Goal: Task Accomplishment & Management: Manage account settings

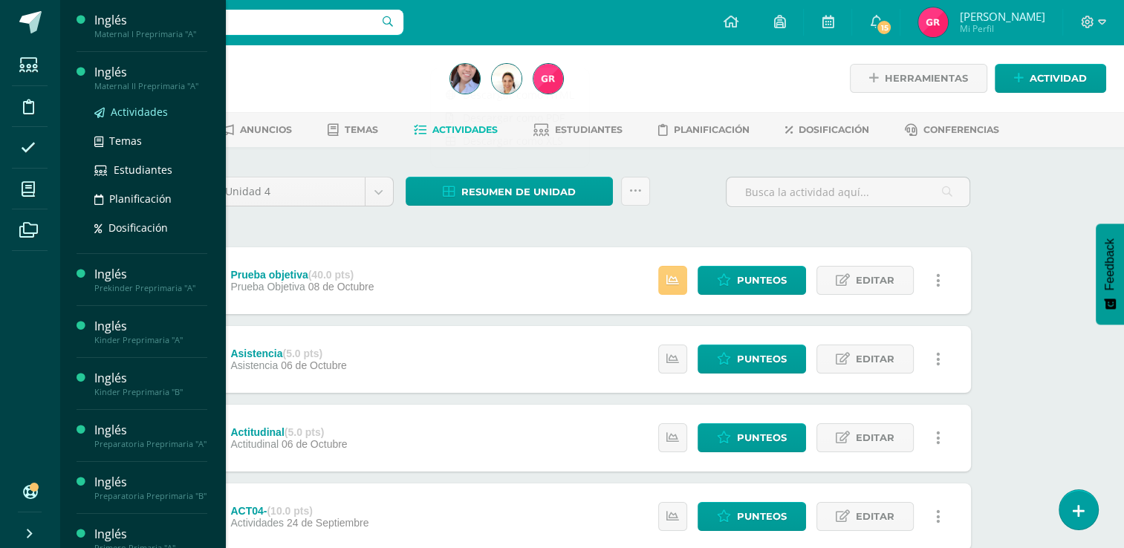
click at [145, 110] on span "Actividades" at bounding box center [139, 112] width 57 height 14
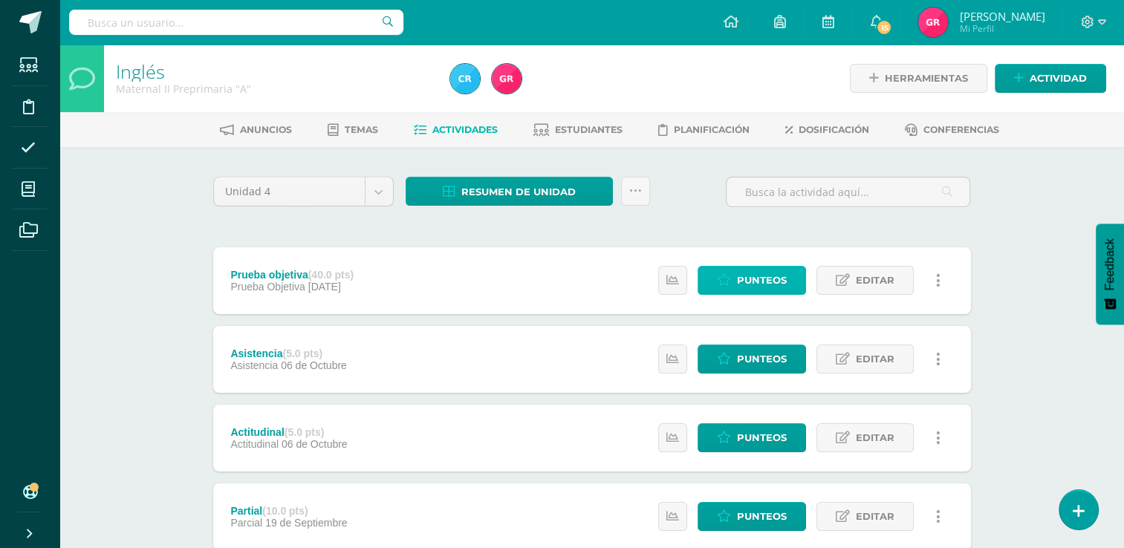
click at [739, 278] on span "Punteos" at bounding box center [762, 280] width 50 height 27
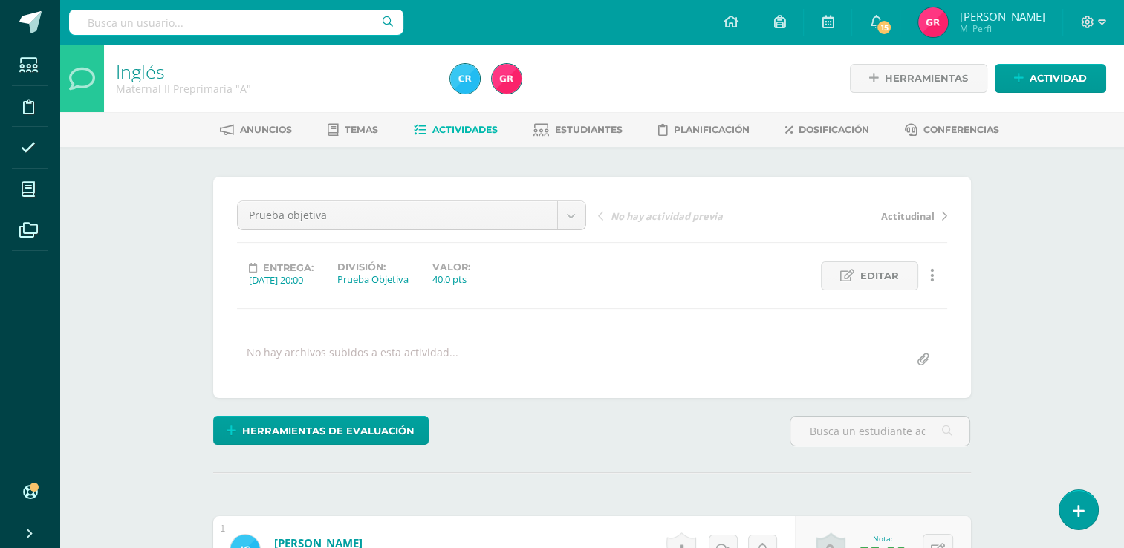
click at [485, 129] on span "Actividades" at bounding box center [464, 129] width 65 height 11
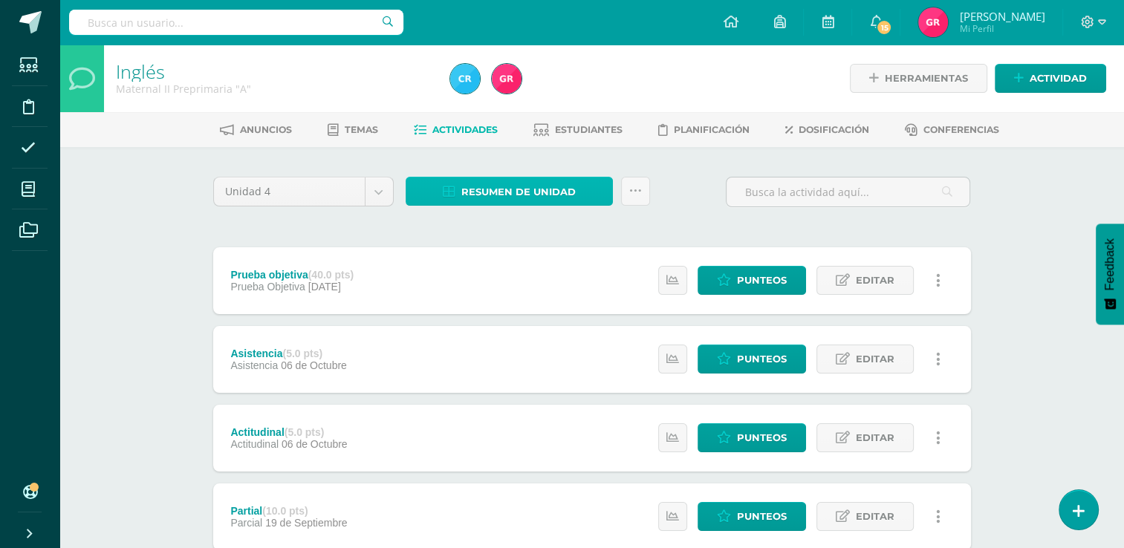
click at [511, 187] on span "Resumen de unidad" at bounding box center [518, 191] width 114 height 27
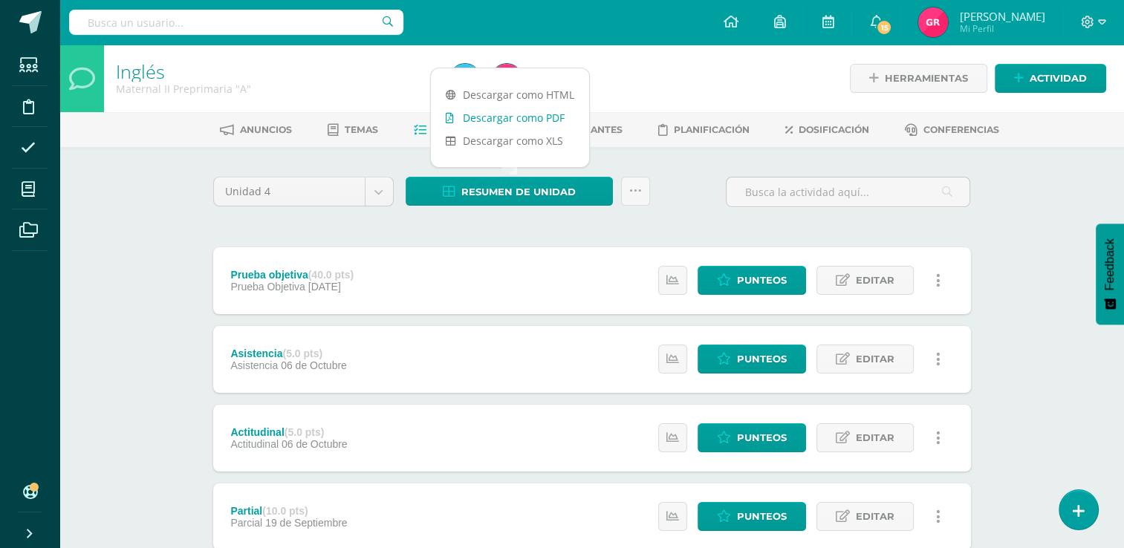
click at [513, 123] on link "Descargar como PDF" at bounding box center [510, 117] width 158 height 23
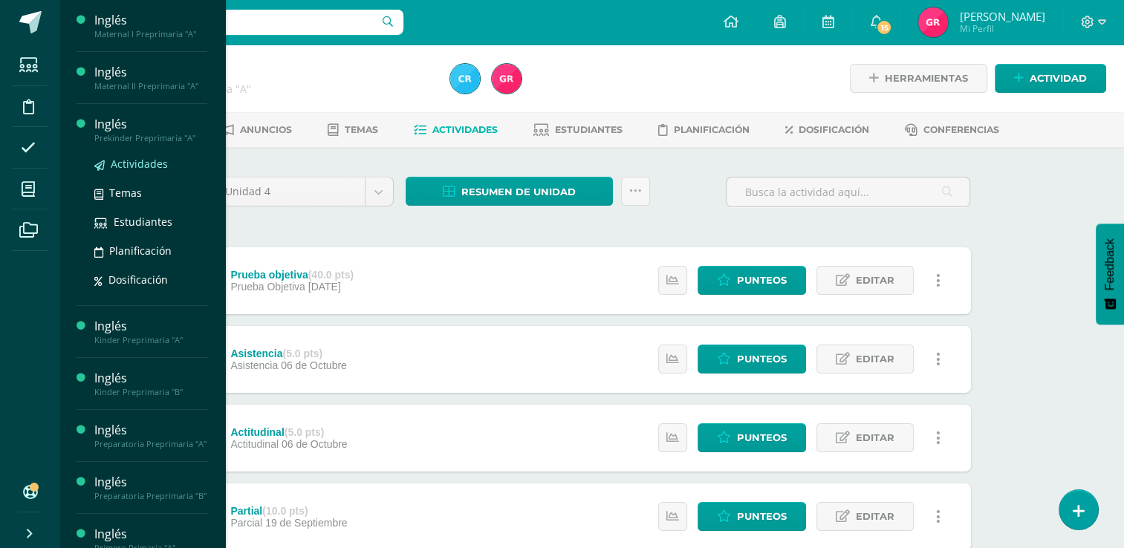
click at [141, 160] on span "Actividades" at bounding box center [139, 164] width 57 height 14
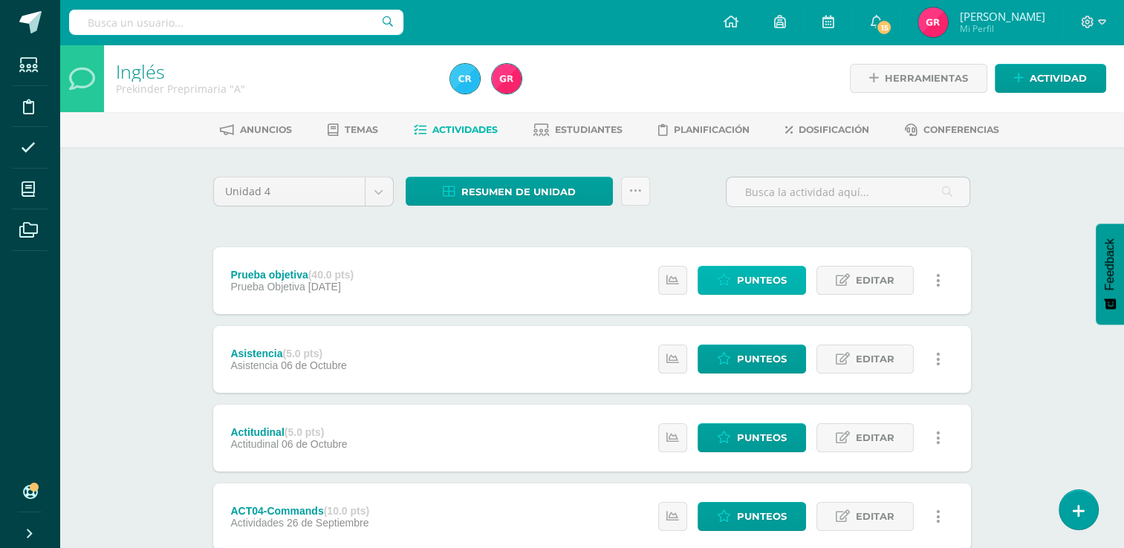
click at [775, 284] on span "Punteos" at bounding box center [762, 280] width 50 height 27
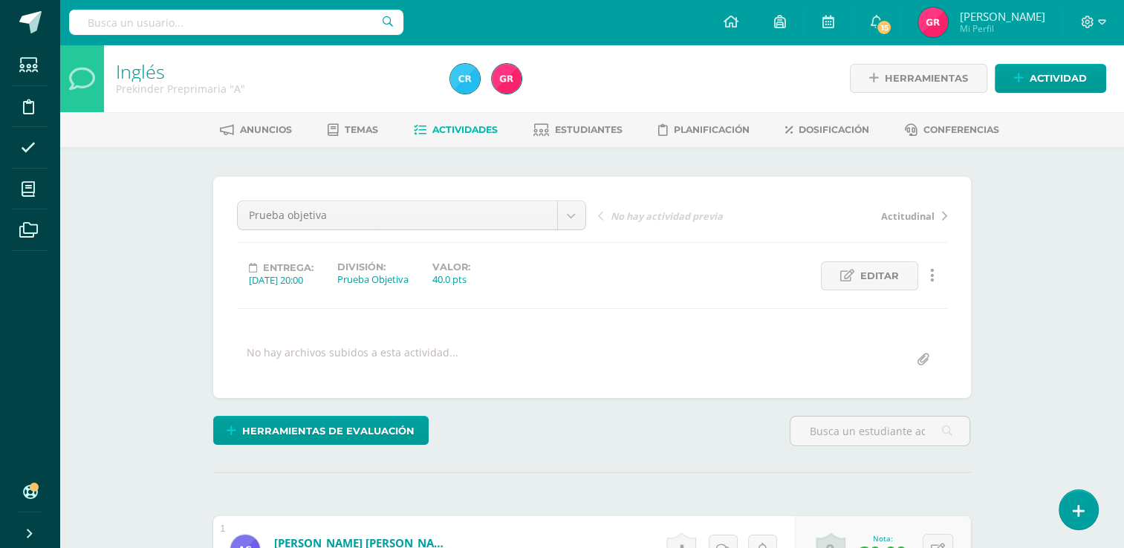
click at [474, 124] on span "Actividades" at bounding box center [464, 129] width 65 height 11
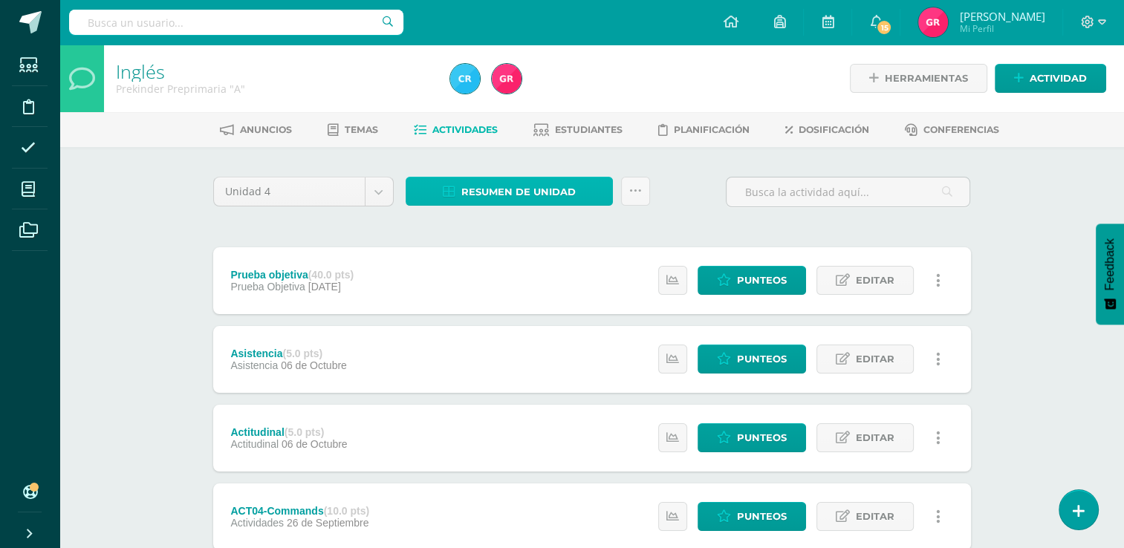
click at [499, 187] on span "Resumen de unidad" at bounding box center [518, 191] width 114 height 27
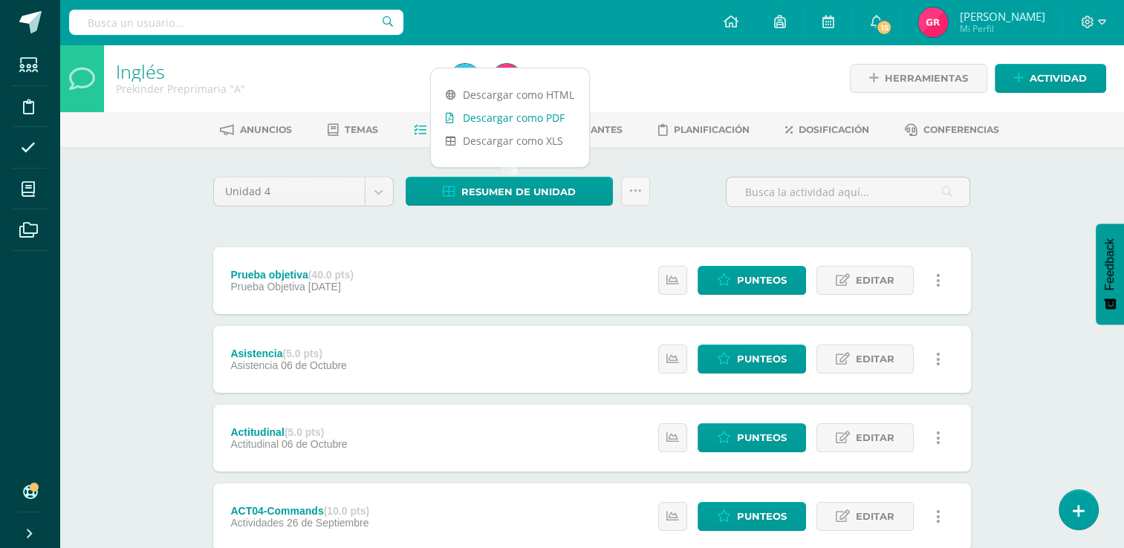
click at [499, 119] on link "Descargar como PDF" at bounding box center [510, 117] width 158 height 23
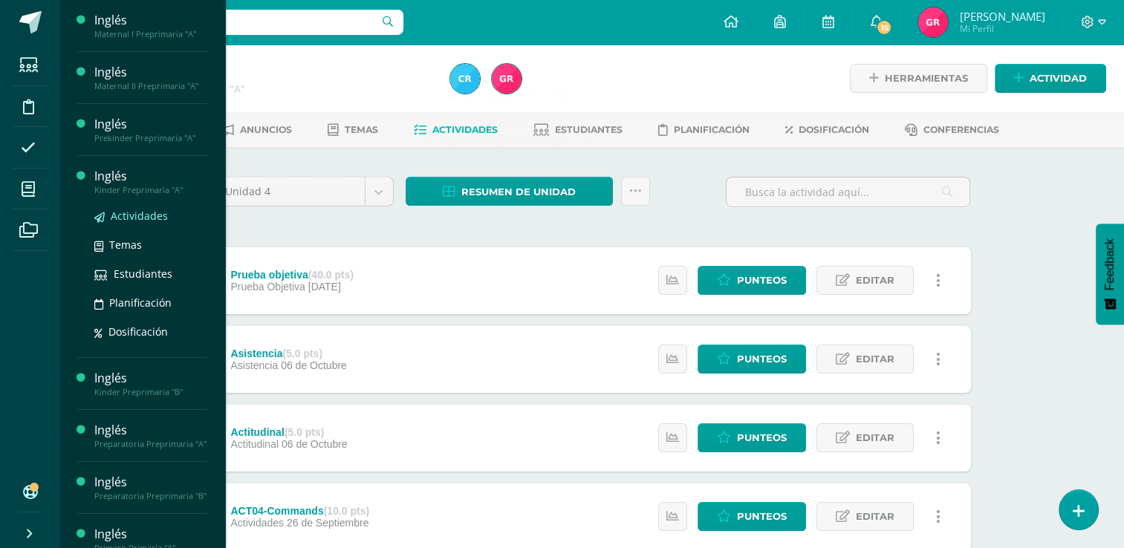
click at [123, 218] on span "Actividades" at bounding box center [139, 216] width 57 height 14
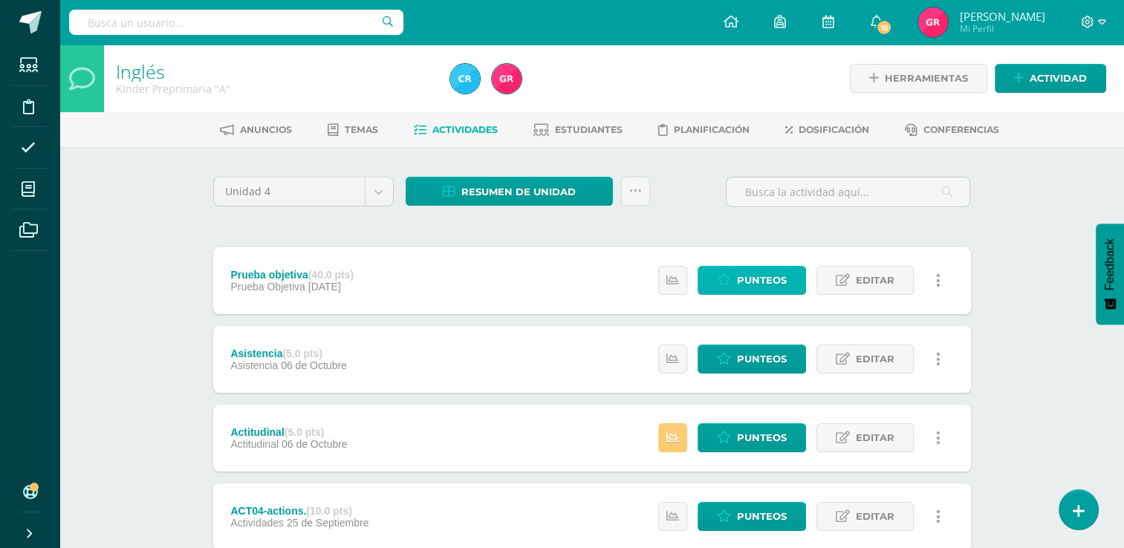
click at [768, 281] on span "Punteos" at bounding box center [762, 280] width 50 height 27
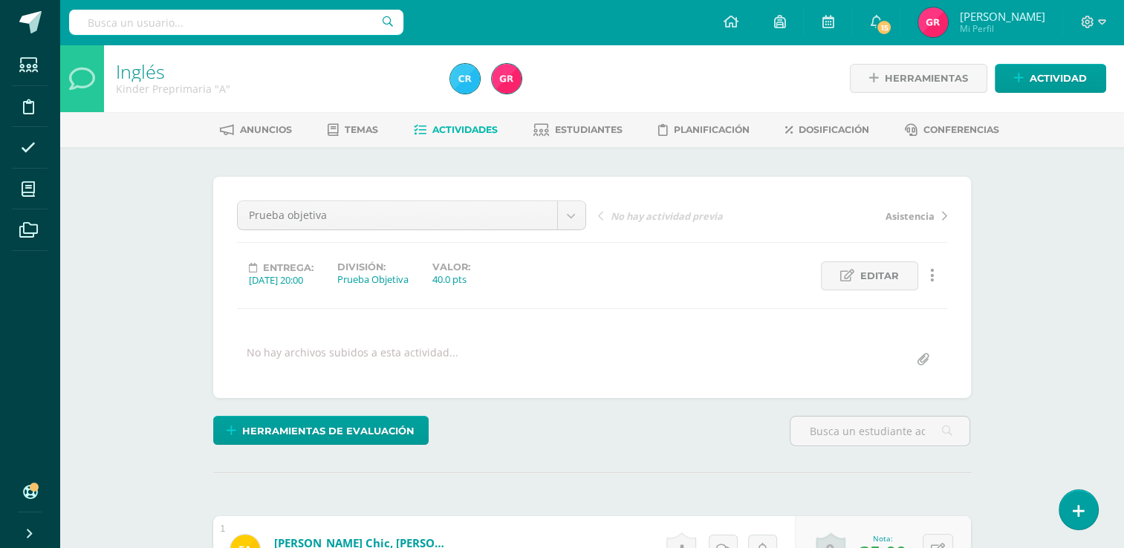
click at [474, 137] on link "Actividades" at bounding box center [456, 130] width 84 height 24
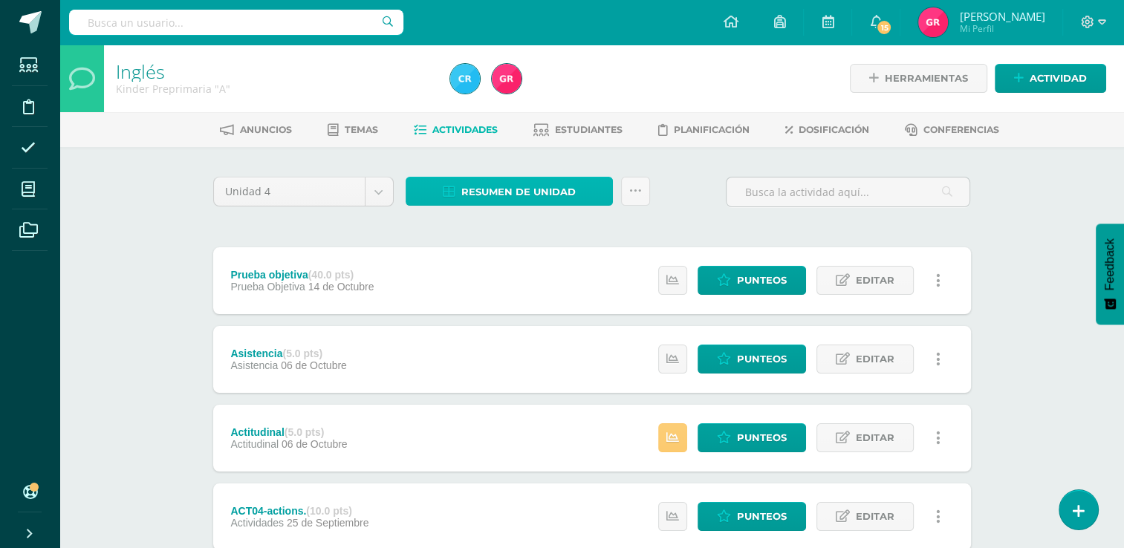
click at [481, 194] on span "Resumen de unidad" at bounding box center [518, 191] width 114 height 27
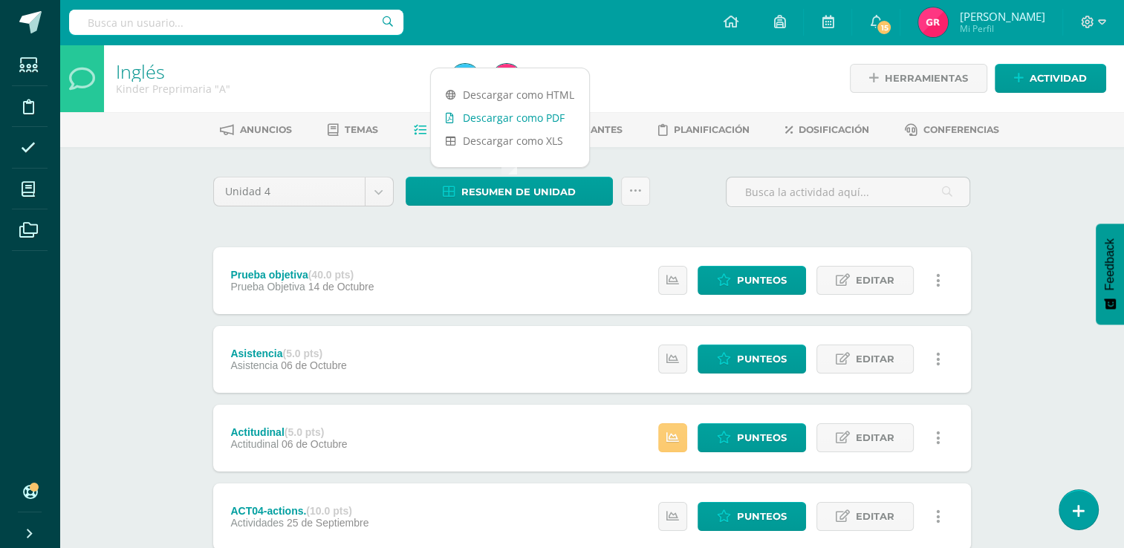
click at [492, 115] on link "Descargar como PDF" at bounding box center [510, 117] width 158 height 23
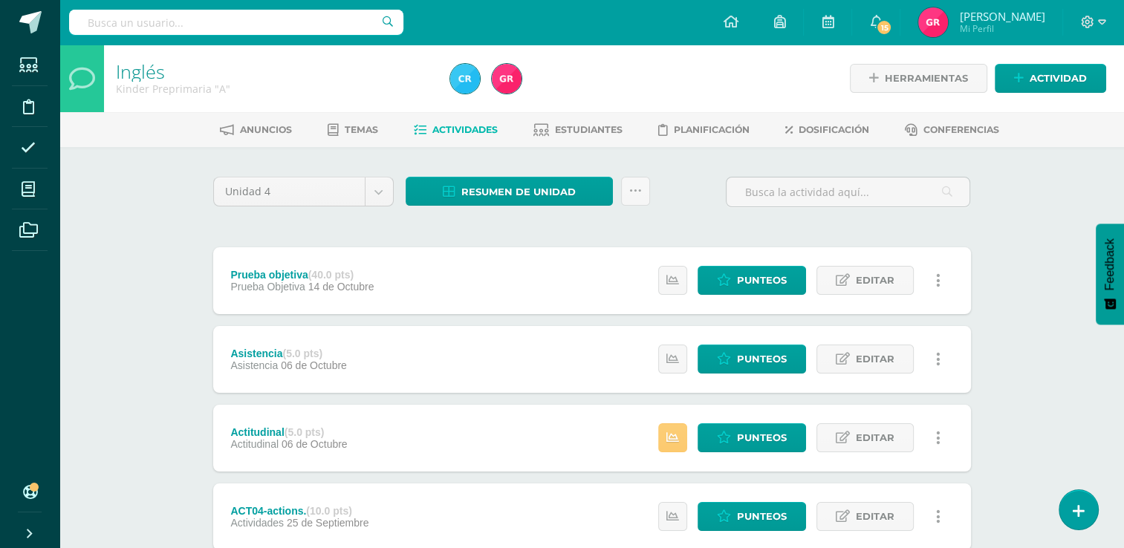
drag, startPoint x: 700, startPoint y: 194, endPoint x: 221, endPoint y: 149, distance: 481.1
click at [221, 149] on div "Unidad 4 Unidad 1 Unidad 2 Unidad 3 Unidad 4 Resumen de unidad Subir actividade…" at bounding box center [591, 555] width 817 height 817
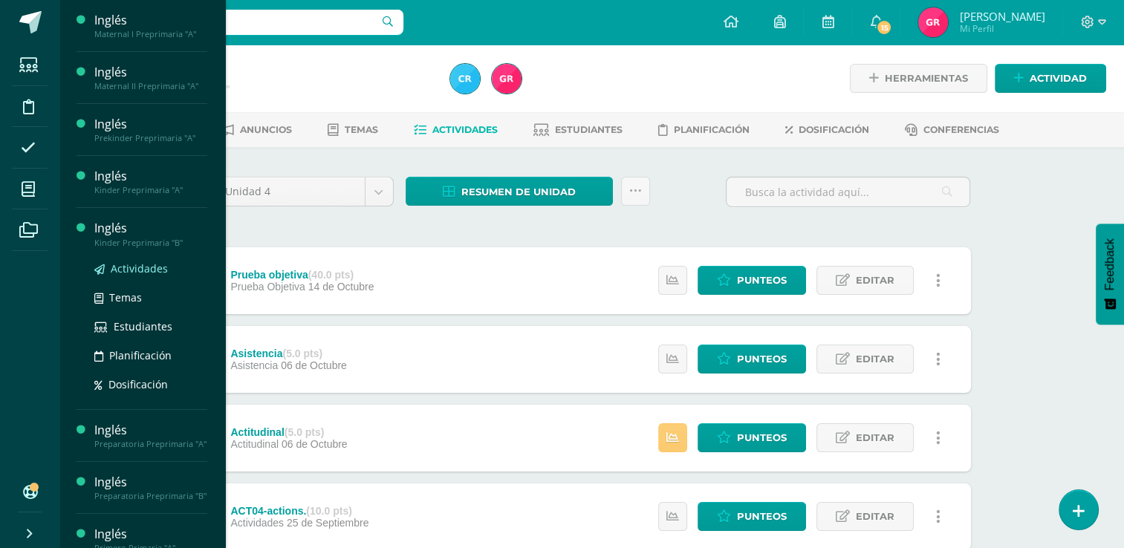
click at [138, 270] on span "Actividades" at bounding box center [139, 268] width 57 height 14
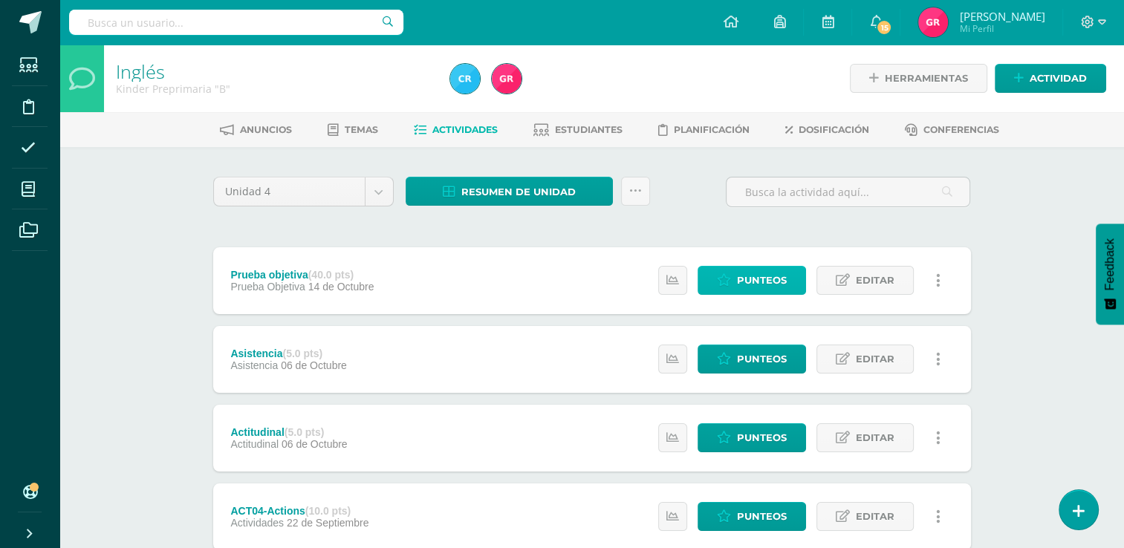
click at [748, 281] on span "Punteos" at bounding box center [762, 280] width 50 height 27
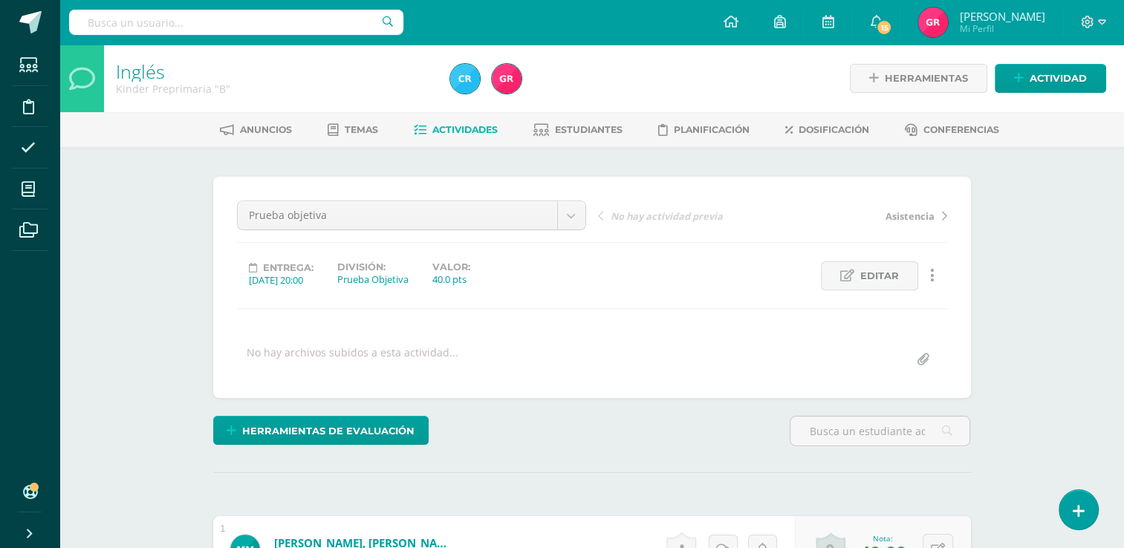
click at [478, 127] on span "Actividades" at bounding box center [464, 129] width 65 height 11
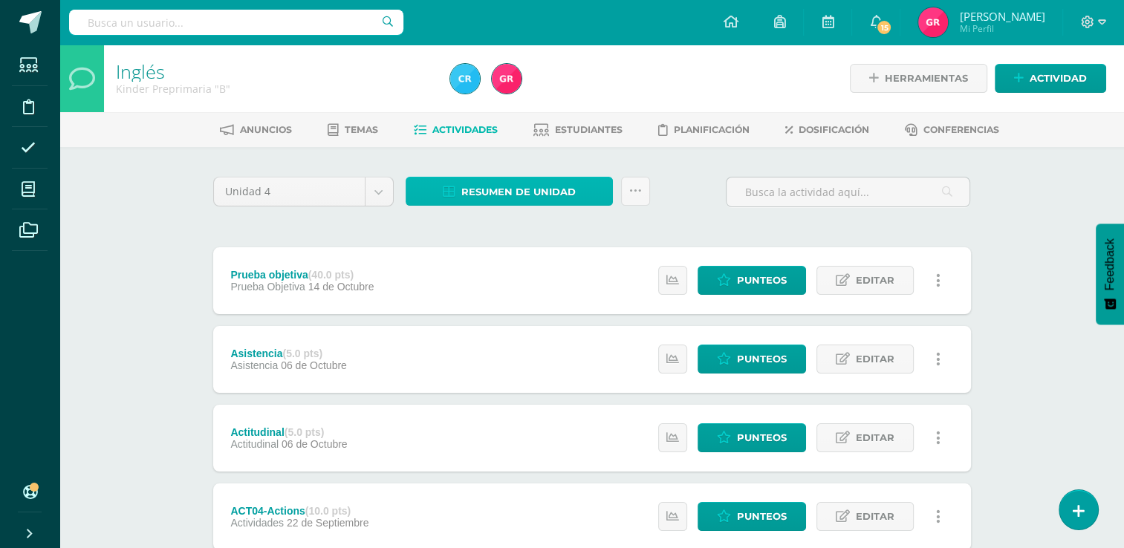
click at [526, 196] on span "Resumen de unidad" at bounding box center [518, 191] width 114 height 27
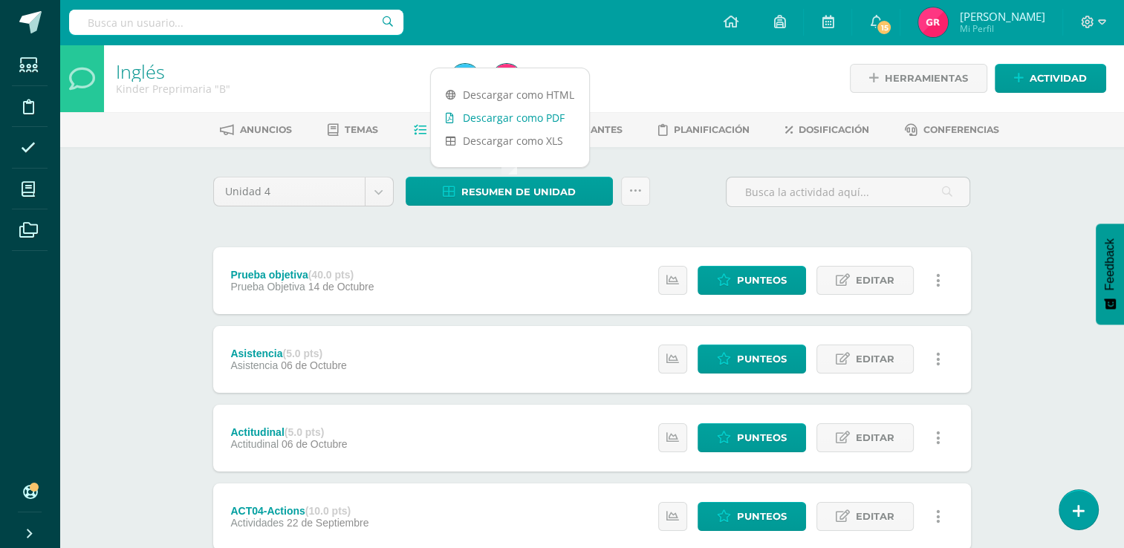
click at [512, 126] on link "Descargar como PDF" at bounding box center [510, 117] width 158 height 23
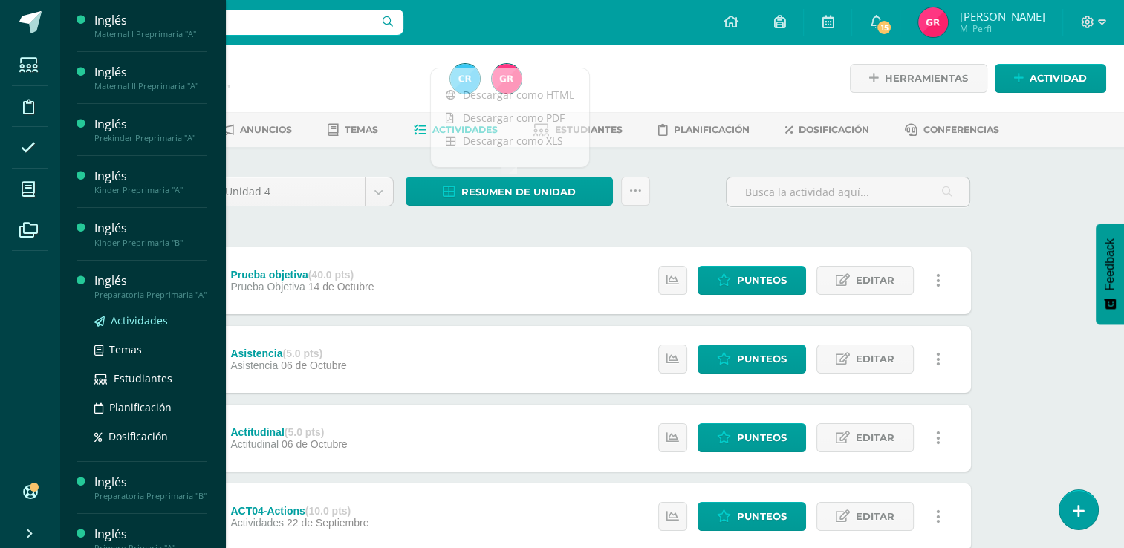
click at [117, 328] on span "Actividades" at bounding box center [139, 320] width 57 height 14
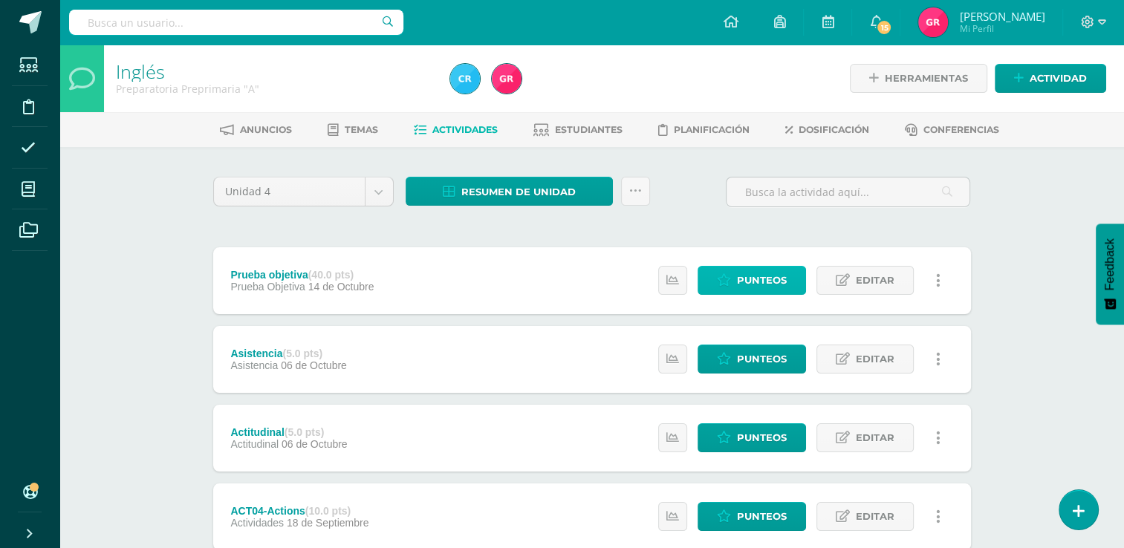
click at [772, 272] on span "Punteos" at bounding box center [762, 280] width 50 height 27
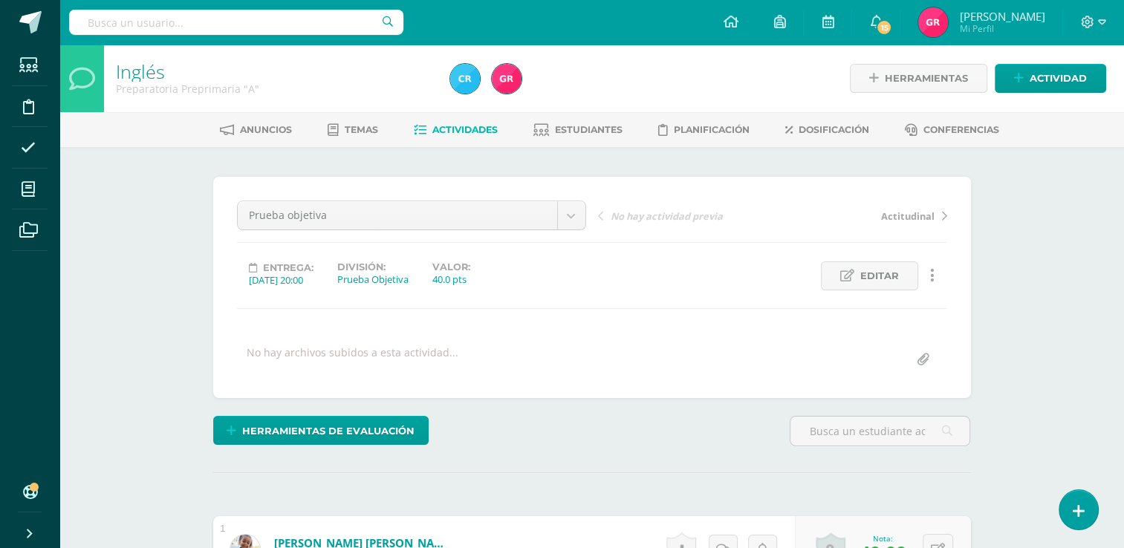
click at [464, 133] on span "Actividades" at bounding box center [464, 129] width 65 height 11
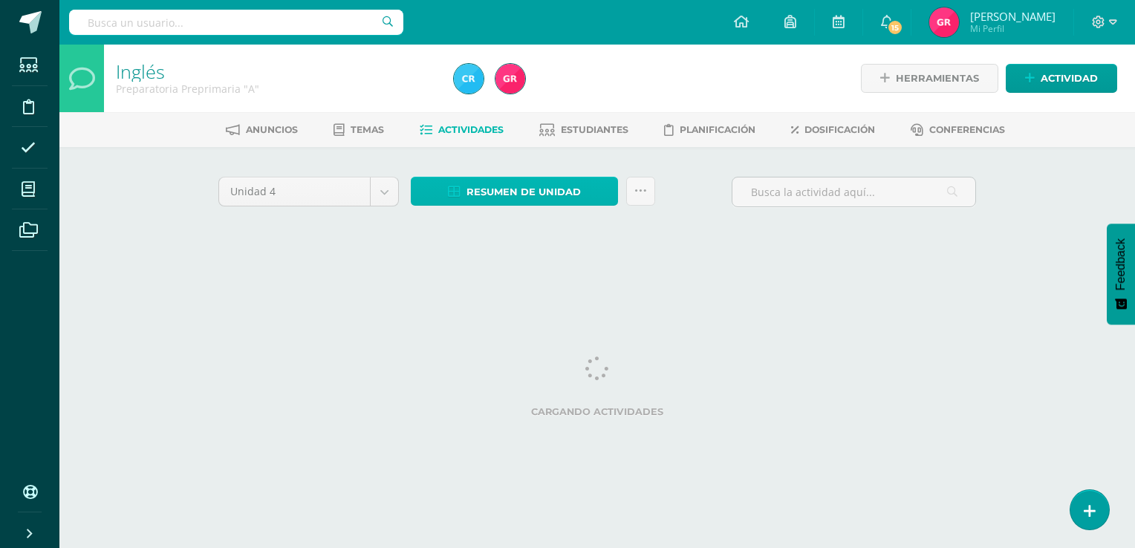
click at [518, 188] on span "Resumen de unidad" at bounding box center [523, 191] width 114 height 27
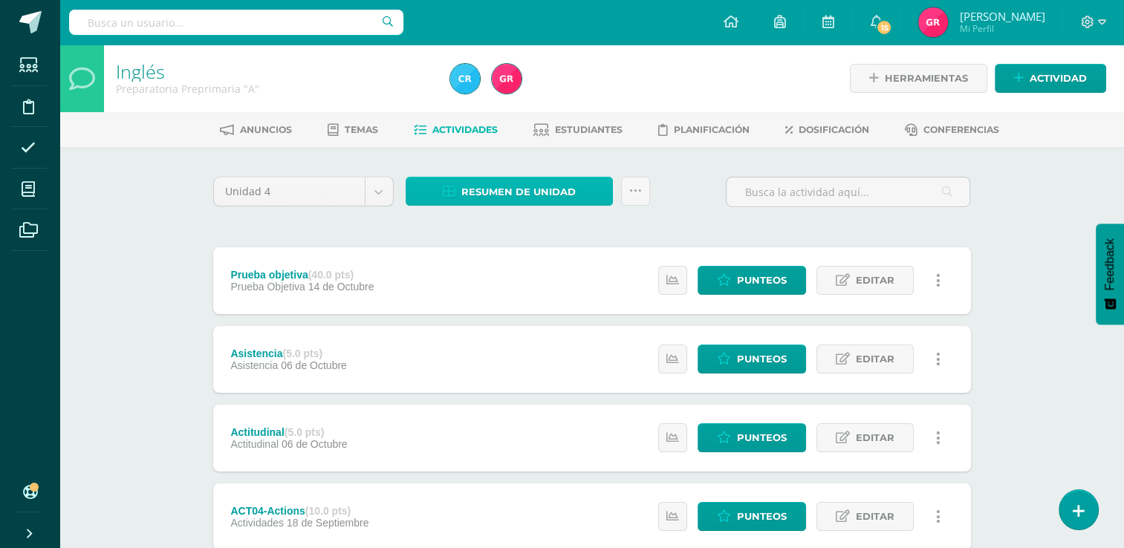
click at [559, 192] on span "Resumen de unidad" at bounding box center [518, 191] width 114 height 27
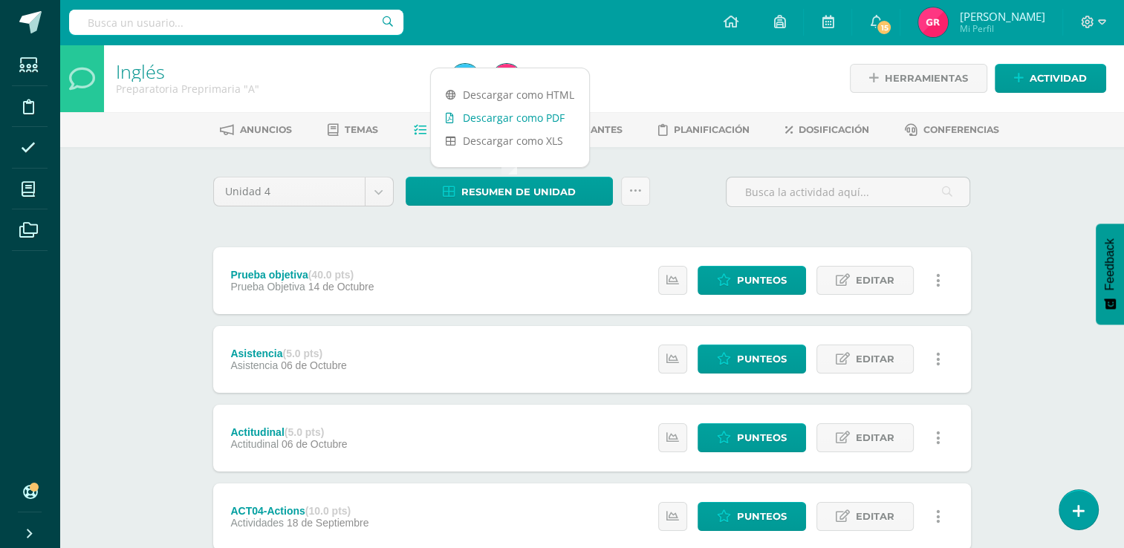
click at [524, 121] on link "Descargar como PDF" at bounding box center [510, 117] width 158 height 23
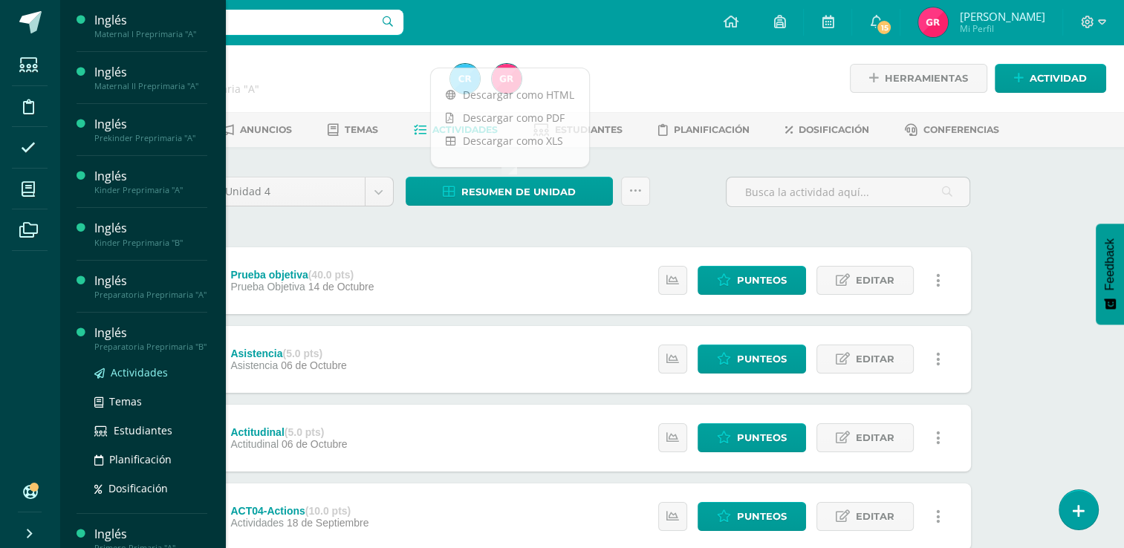
click at [148, 380] on span "Actividades" at bounding box center [139, 372] width 57 height 14
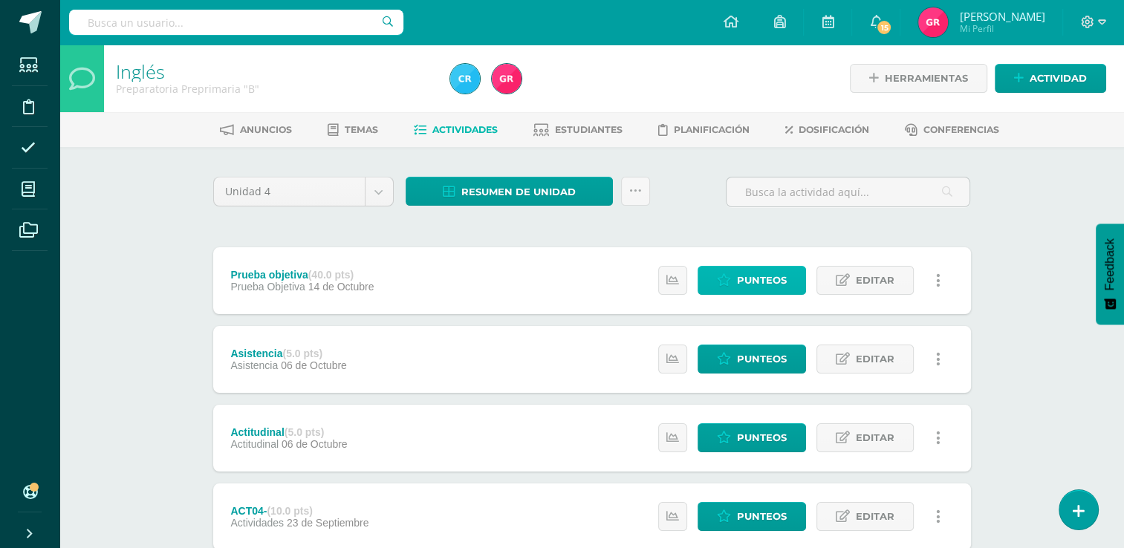
click at [746, 281] on span "Punteos" at bounding box center [762, 280] width 50 height 27
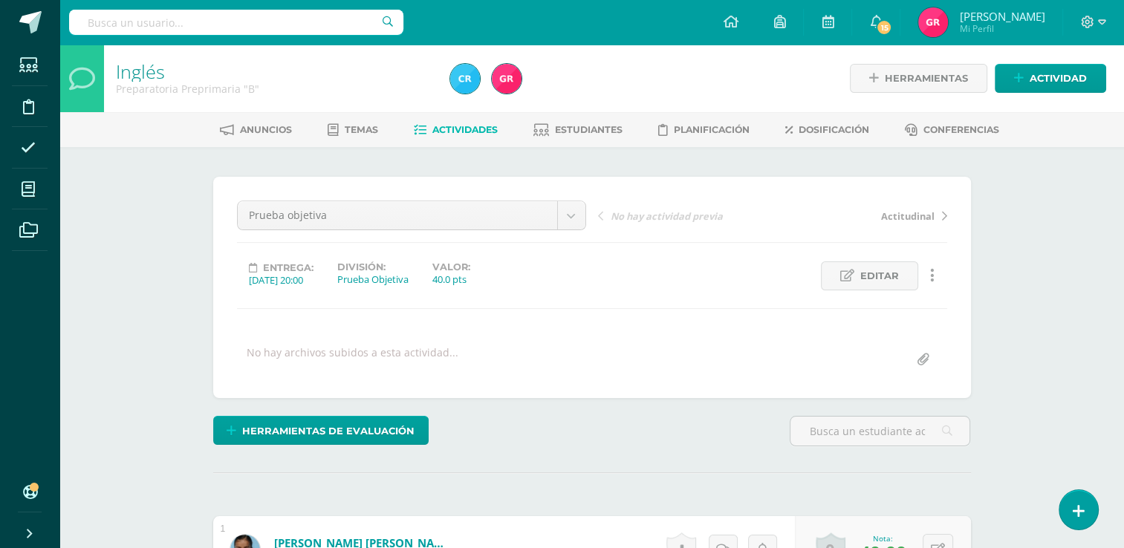
click at [466, 129] on span "Actividades" at bounding box center [464, 129] width 65 height 11
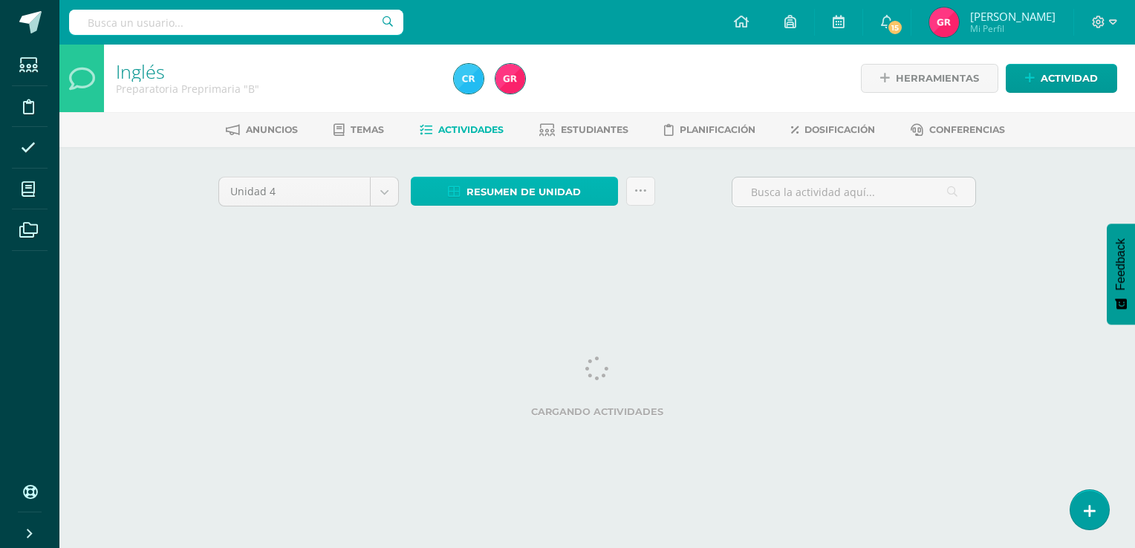
click at [514, 190] on span "Resumen de unidad" at bounding box center [523, 191] width 114 height 27
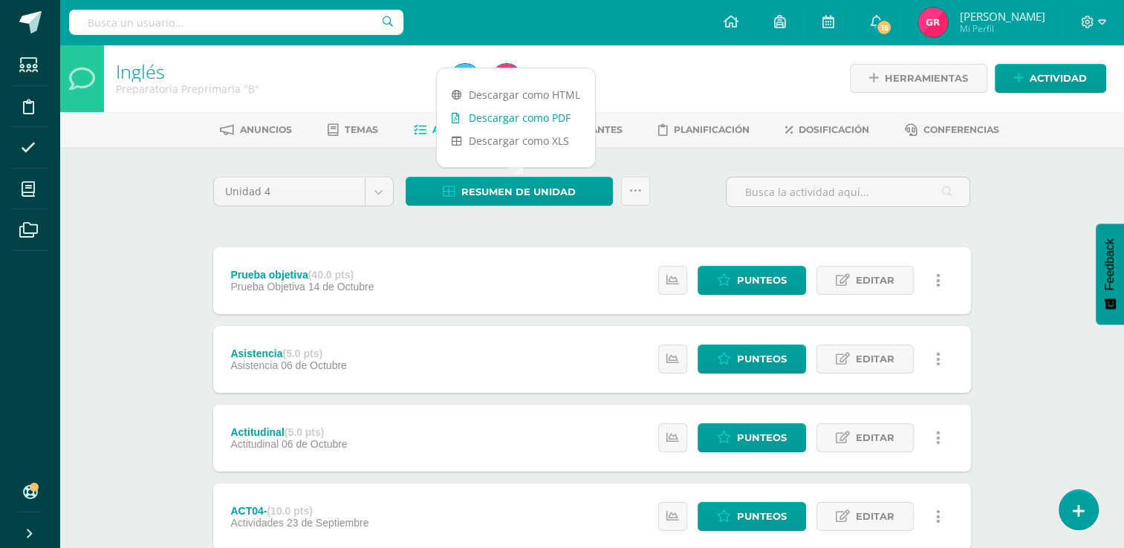
click at [531, 117] on link "Descargar como PDF" at bounding box center [516, 117] width 158 height 23
